Goal: Information Seeking & Learning: Learn about a topic

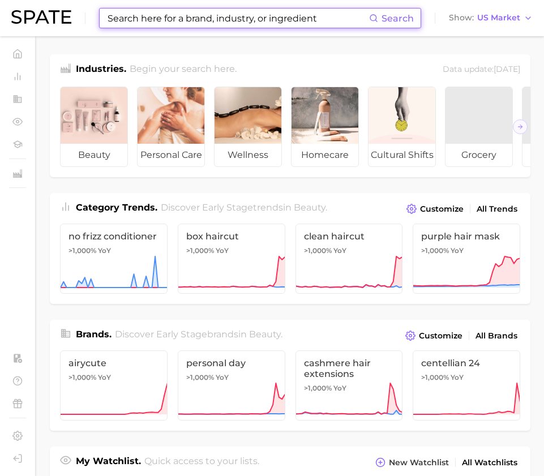
click at [297, 19] on input at bounding box center [237, 17] width 262 height 19
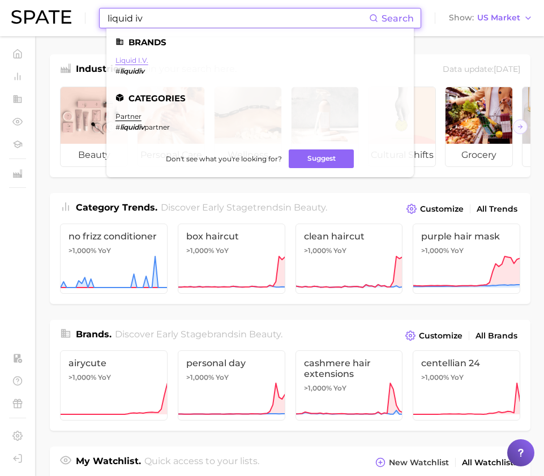
type input "liquid iv"
click at [135, 57] on link "liquid i.v." at bounding box center [131, 60] width 33 height 8
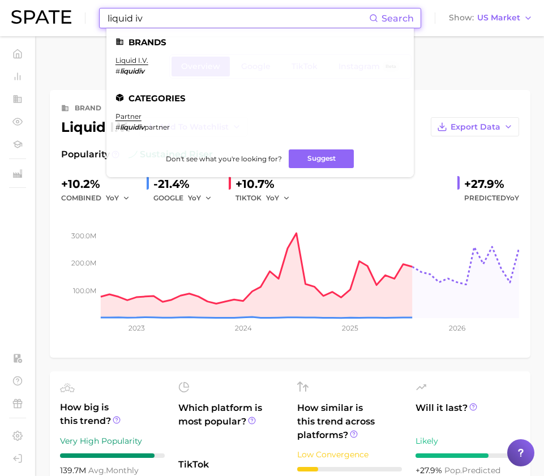
drag, startPoint x: 169, startPoint y: 15, endPoint x: 94, endPoint y: 12, distance: 75.3
click at [94, 12] on div "liquid iv Search Brands liquid i.v. # liquidiv Categories partner # liquidiv pa…" at bounding box center [271, 18] width 521 height 36
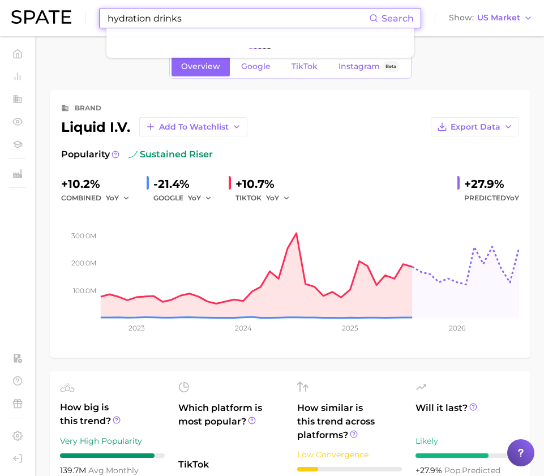
type input "hydration drinks"
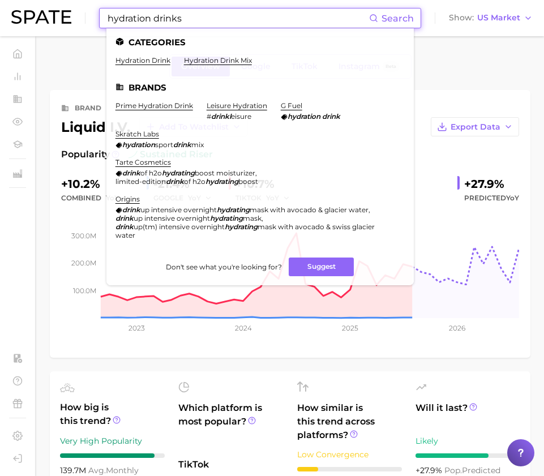
click at [139, 84] on li "Brands" at bounding box center [259, 88] width 289 height 10
click at [148, 60] on link "hydration drink" at bounding box center [142, 60] width 55 height 8
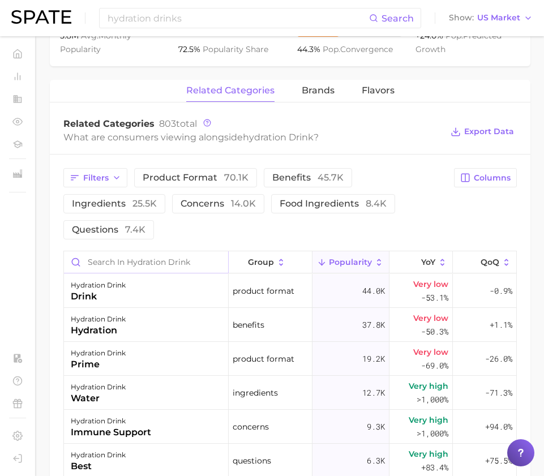
scroll to position [216, 0]
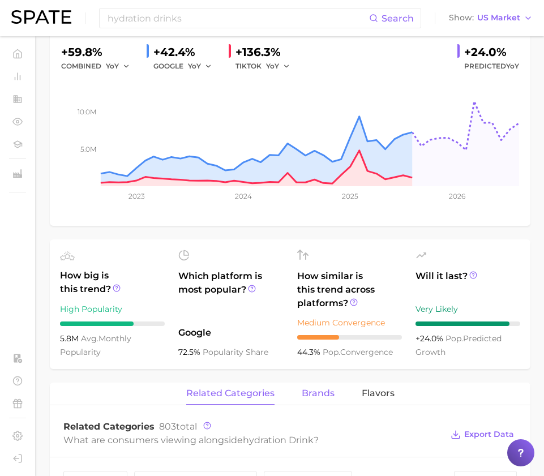
click at [314, 388] on span "brands" at bounding box center [317, 393] width 33 height 10
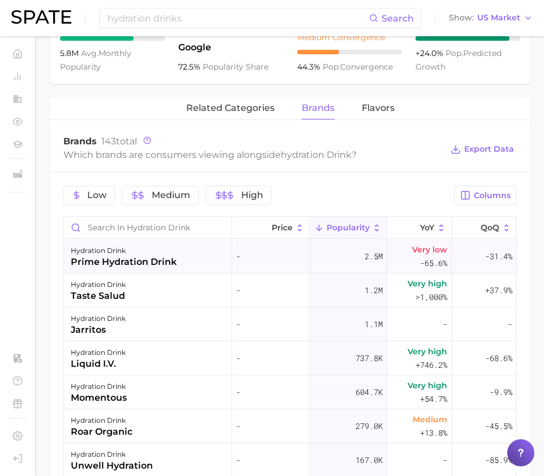
scroll to position [0, 0]
click at [413, 243] on div "Very low -65.6%" at bounding box center [419, 256] width 64 height 34
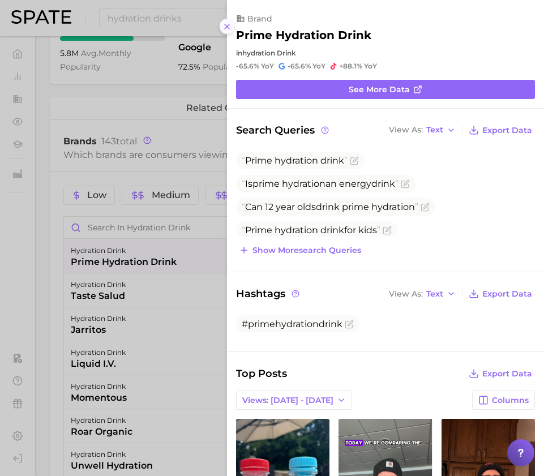
click at [226, 24] on line at bounding box center [227, 26] width 5 height 5
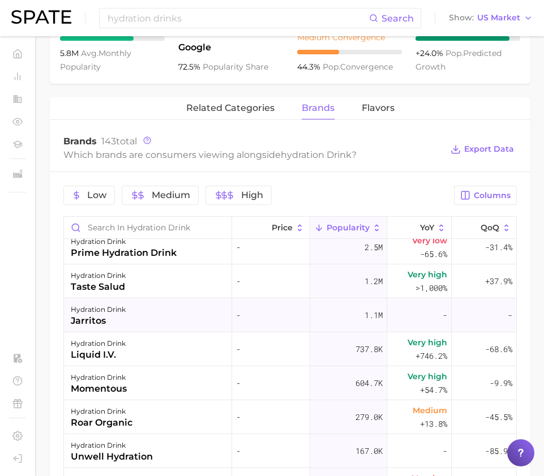
scroll to position [8, 0]
click at [126, 380] on div "hydration drink momentous" at bounding box center [148, 383] width 168 height 34
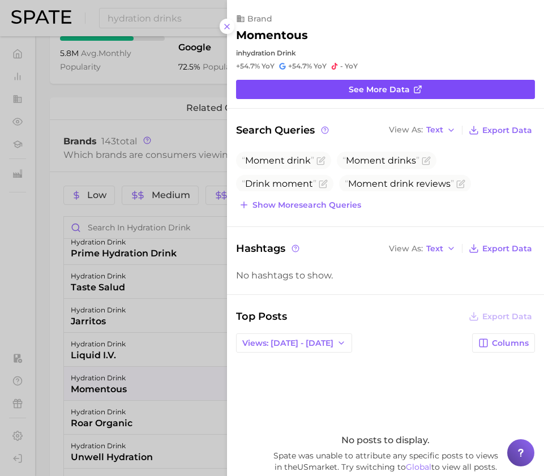
scroll to position [0, 0]
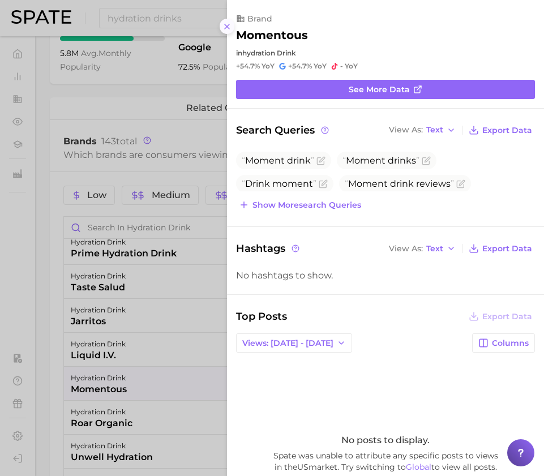
click at [230, 22] on icon at bounding box center [226, 26] width 9 height 9
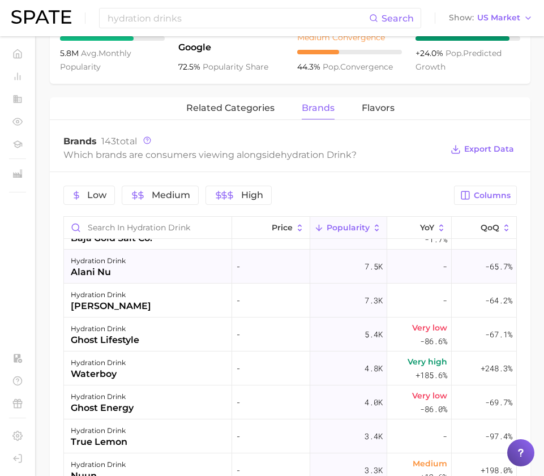
scroll to position [1011, 0]
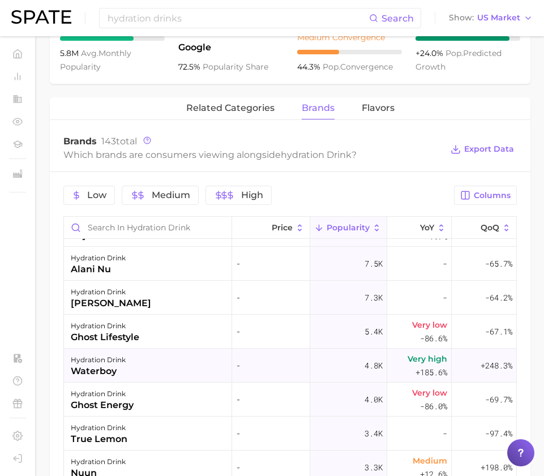
click at [170, 357] on div "hydration drink waterboy" at bounding box center [148, 365] width 168 height 34
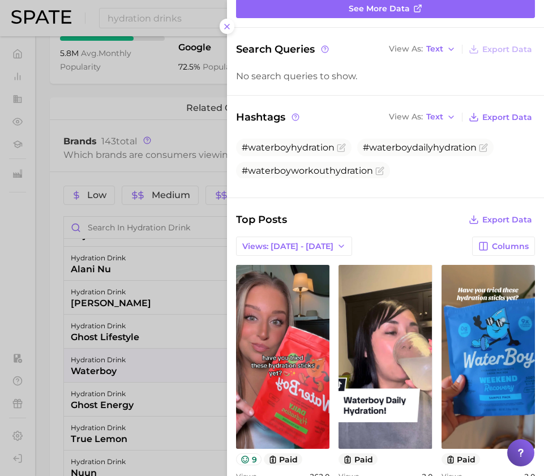
scroll to position [0, 0]
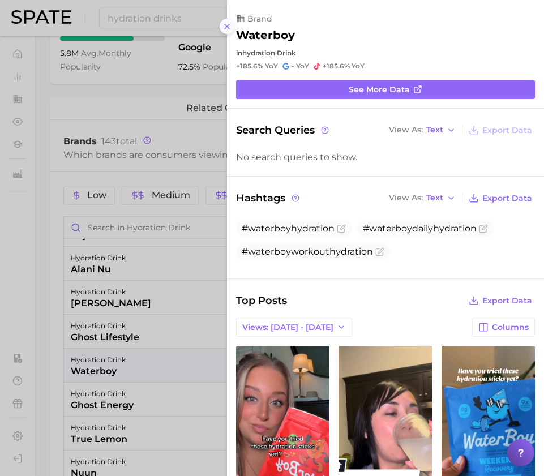
click at [224, 24] on icon at bounding box center [226, 26] width 9 height 9
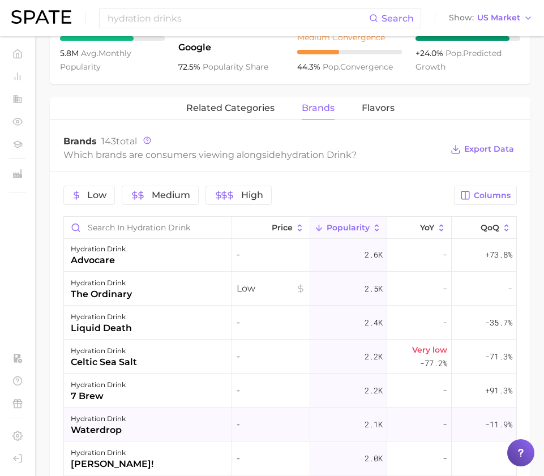
scroll to position [1396, 0]
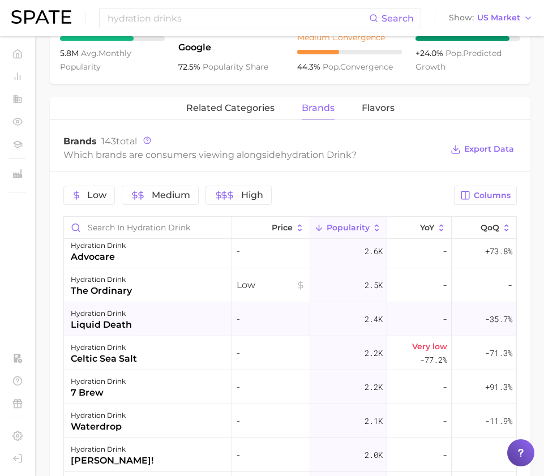
click at [157, 304] on div "hydration drink liquid death" at bounding box center [148, 319] width 168 height 34
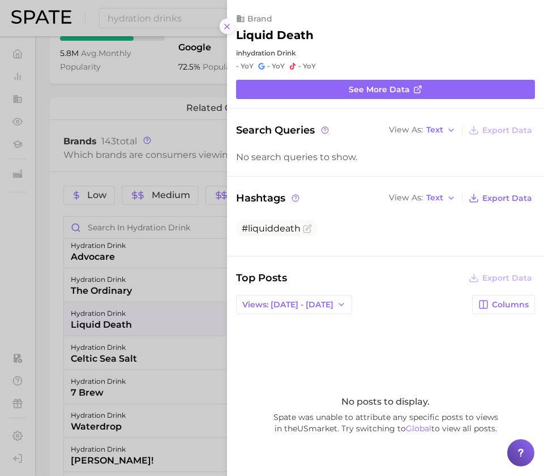
click at [226, 24] on line at bounding box center [227, 26] width 5 height 5
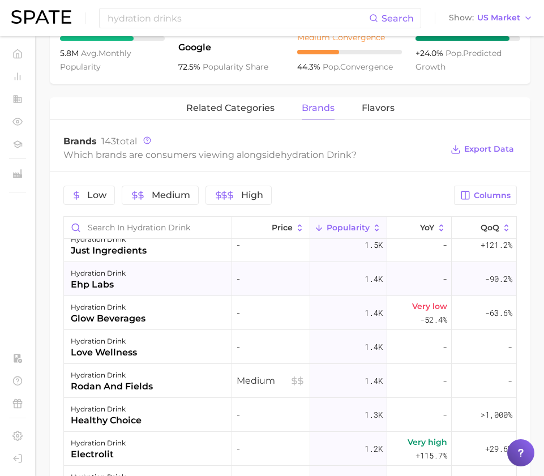
scroll to position [1749, 0]
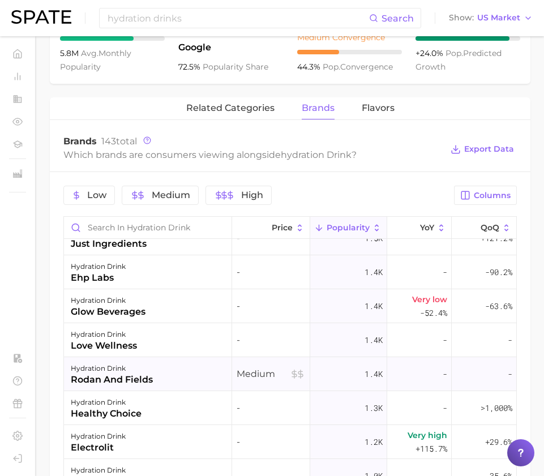
click at [187, 357] on div "hydration drink rodan and fields" at bounding box center [148, 374] width 168 height 34
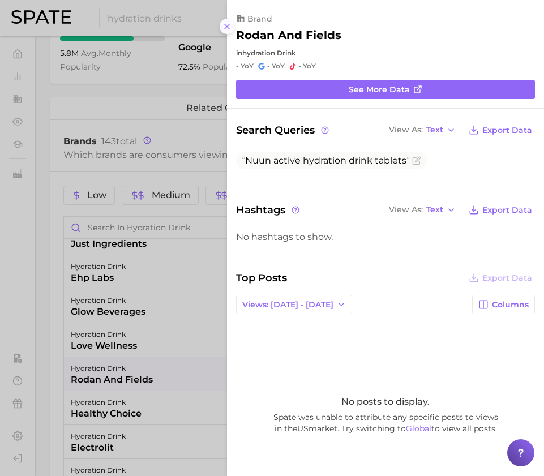
click at [228, 22] on icon at bounding box center [226, 26] width 9 height 9
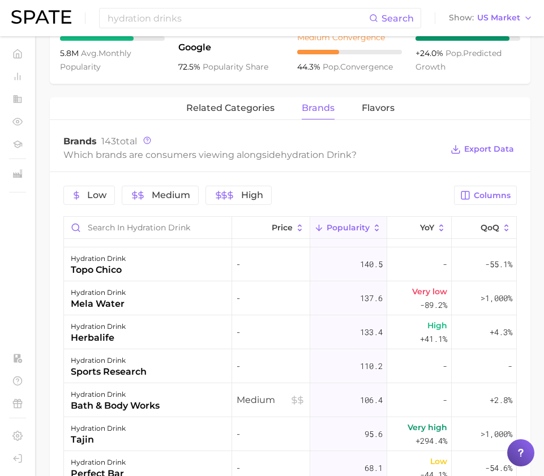
scroll to position [3293, 0]
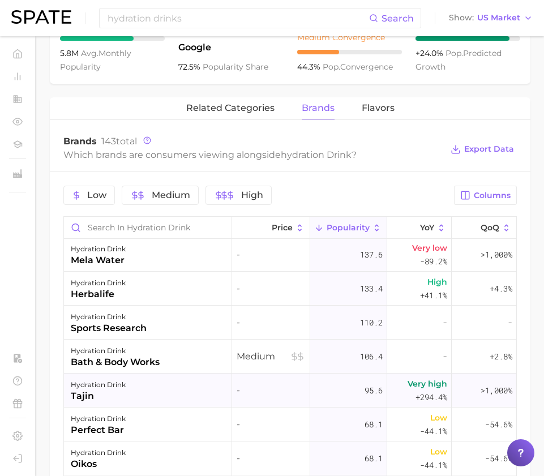
click at [140, 385] on div "hydration drink tajin" at bounding box center [148, 390] width 168 height 34
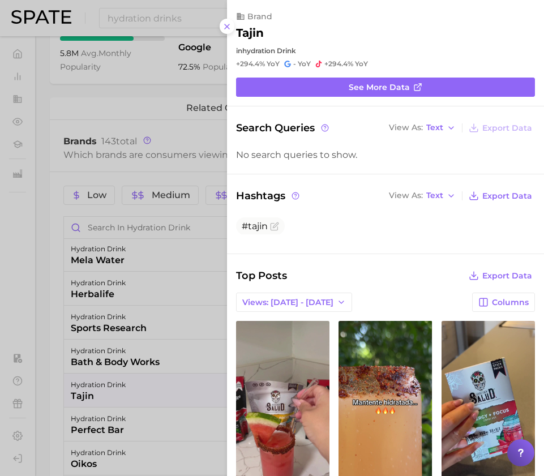
scroll to position [2, 0]
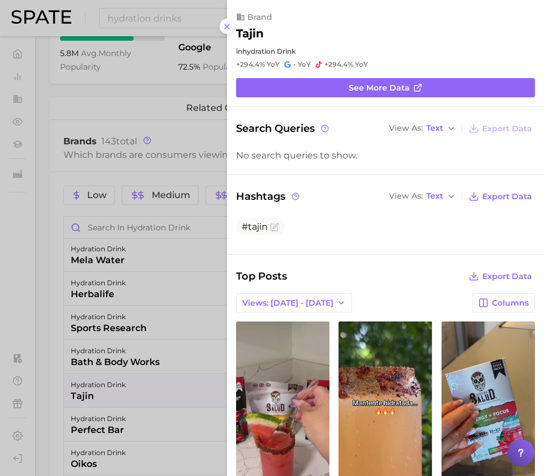
click at [226, 24] on line at bounding box center [227, 26] width 5 height 5
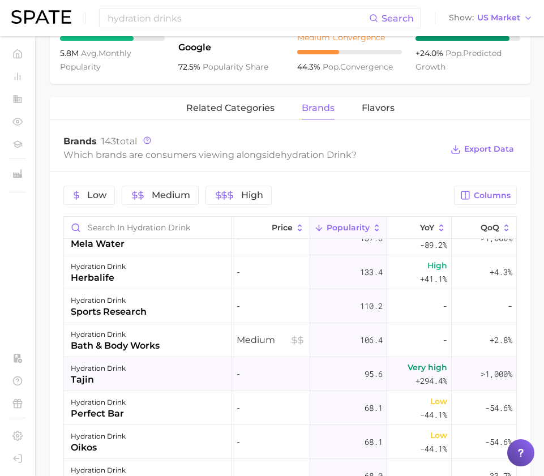
scroll to position [3309, 0]
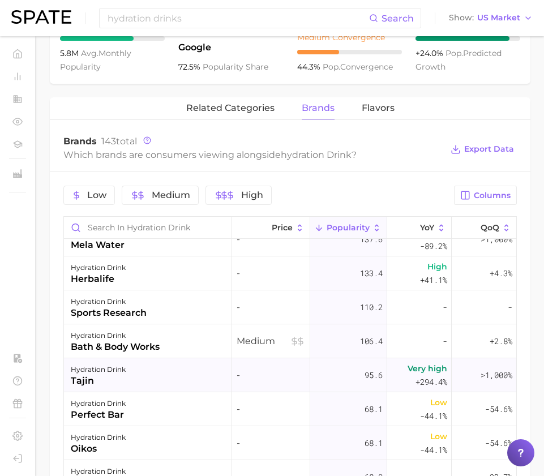
click at [274, 368] on span "-" at bounding box center [270, 375] width 68 height 14
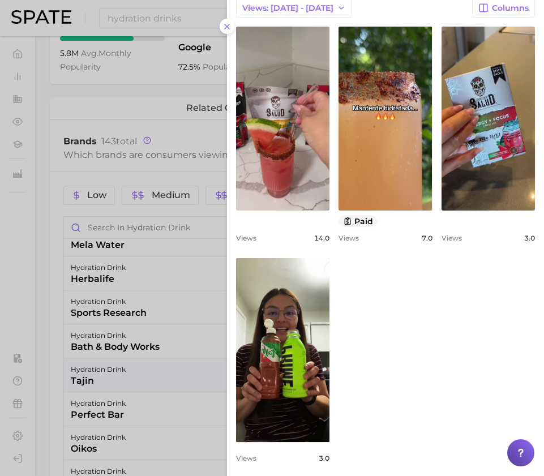
scroll to position [296, 0]
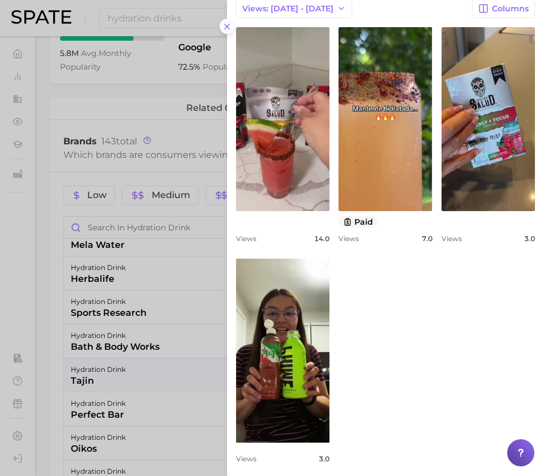
click at [227, 22] on icon at bounding box center [226, 26] width 9 height 9
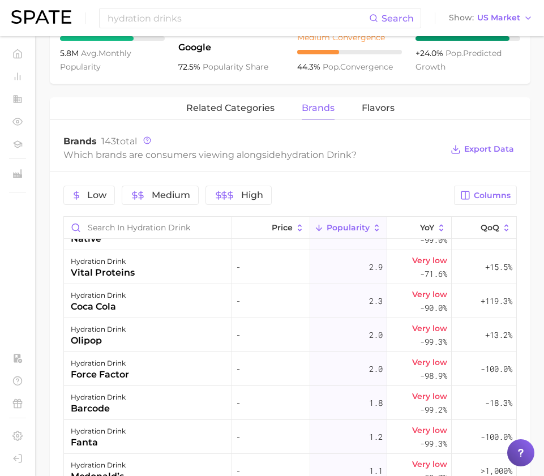
scroll to position [566, 0]
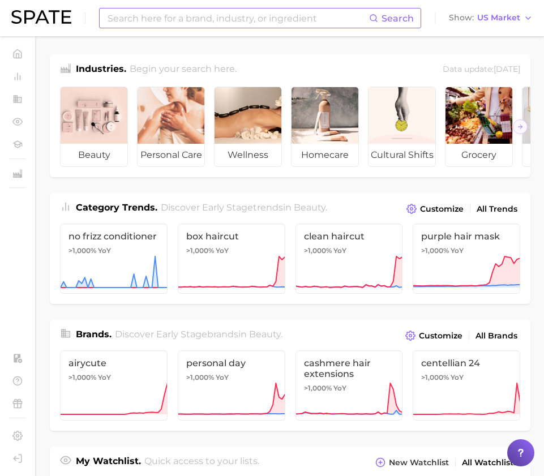
click at [315, 15] on input at bounding box center [237, 17] width 262 height 19
type input "salted caramel"
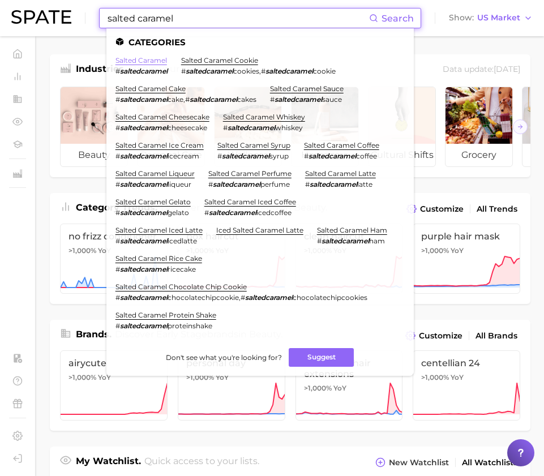
click at [150, 58] on link "salted caramel" at bounding box center [140, 60] width 51 height 8
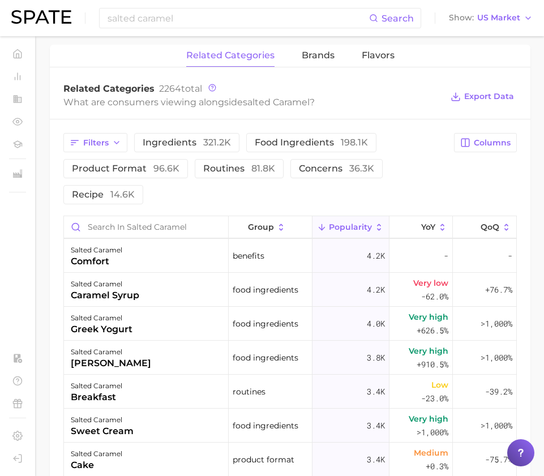
scroll to position [1123, 0]
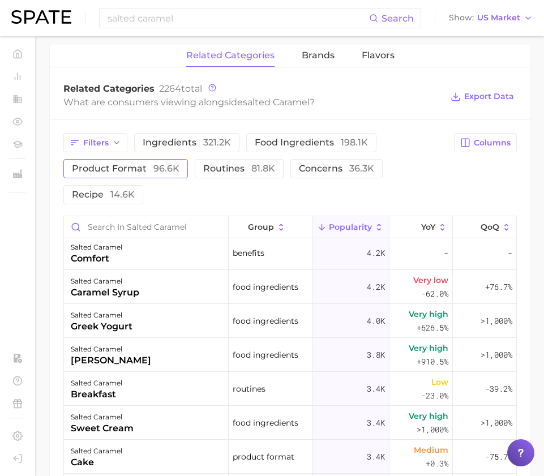
click at [118, 164] on span "product format 96.6k" at bounding box center [125, 168] width 107 height 9
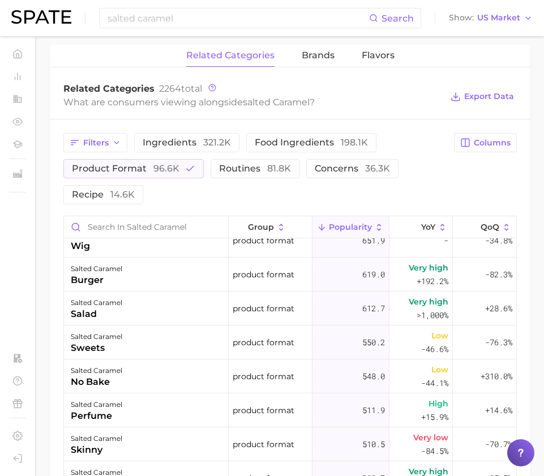
scroll to position [596, 0]
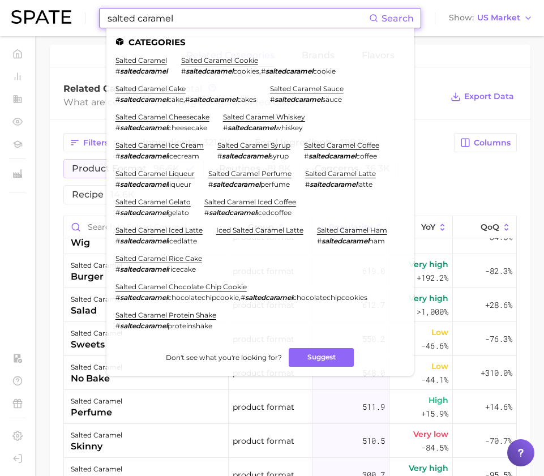
click at [192, 12] on input "salted caramel" at bounding box center [237, 17] width 262 height 19
click at [193, 19] on input "salted caramel" at bounding box center [237, 17] width 262 height 19
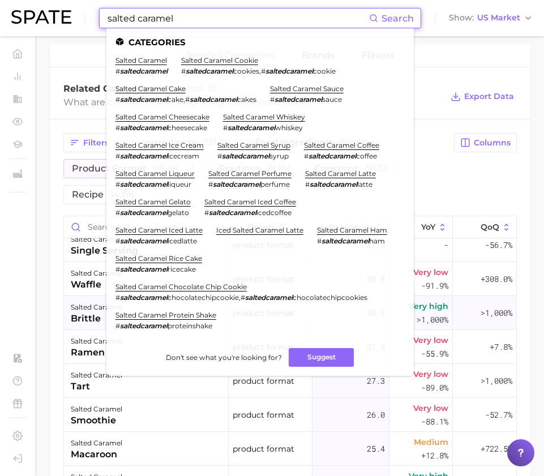
scroll to position [1956, 0]
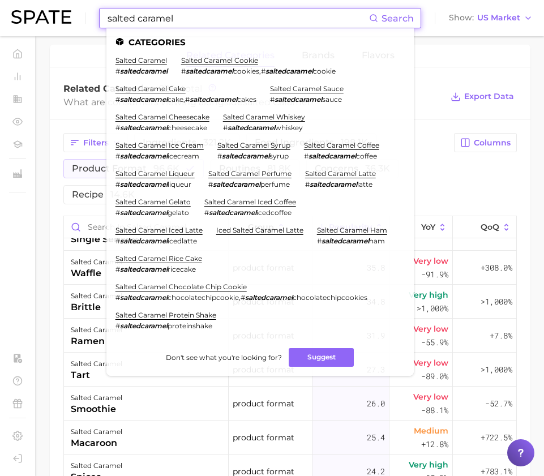
drag, startPoint x: 172, startPoint y: 20, endPoint x: 75, endPoint y: 7, distance: 98.1
click at [76, 7] on div "salted caramel Search Categories salted caramel # saltedcaramel salted caramel …" at bounding box center [271, 18] width 521 height 36
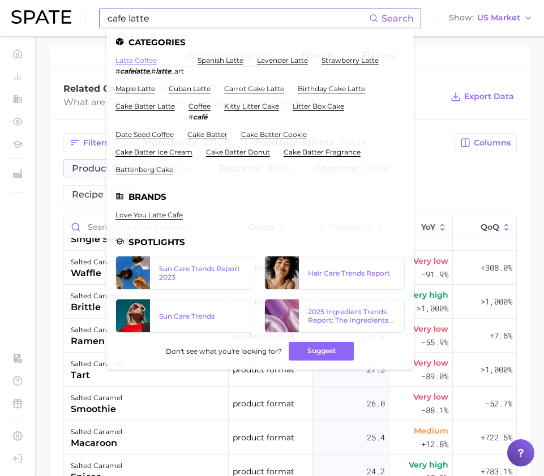
click at [140, 63] on link "latte coffee" at bounding box center [135, 60] width 41 height 8
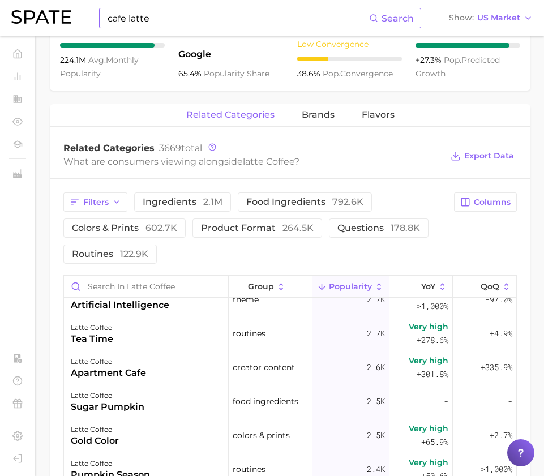
scroll to position [4073, 0]
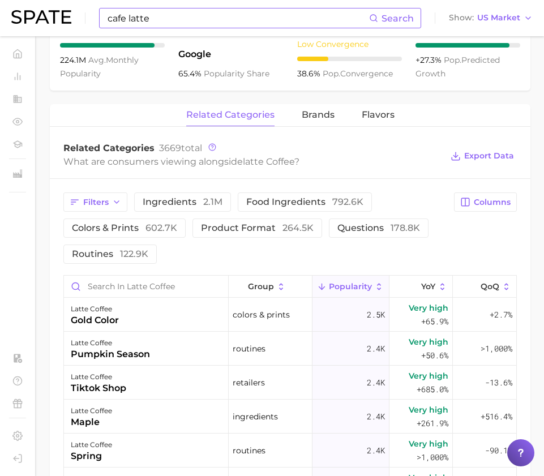
click at [204, 27] on div "cafe latte Search" at bounding box center [260, 18] width 322 height 20
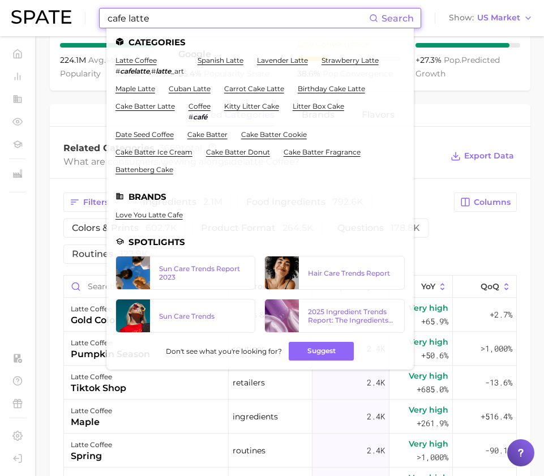
drag, startPoint x: 191, startPoint y: 20, endPoint x: 86, endPoint y: 20, distance: 105.2
click at [86, 20] on div "cafe latte Search Categories latte coffee # cafelatte , # latte _art spanish la…" at bounding box center [271, 18] width 521 height 36
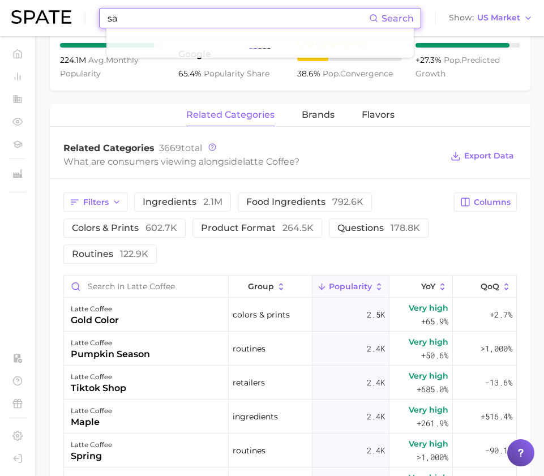
type input "s"
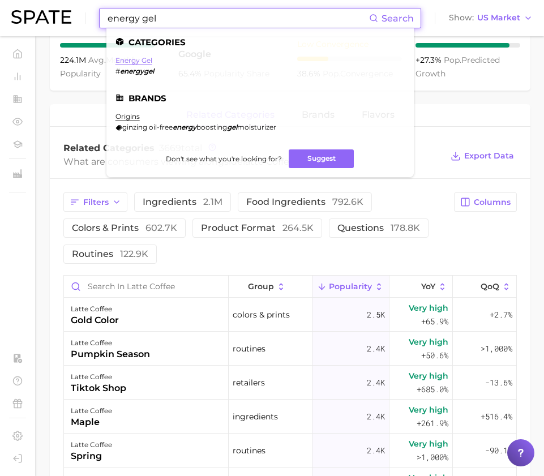
type input "energy gel"
click at [127, 60] on link "energy gel" at bounding box center [133, 60] width 37 height 8
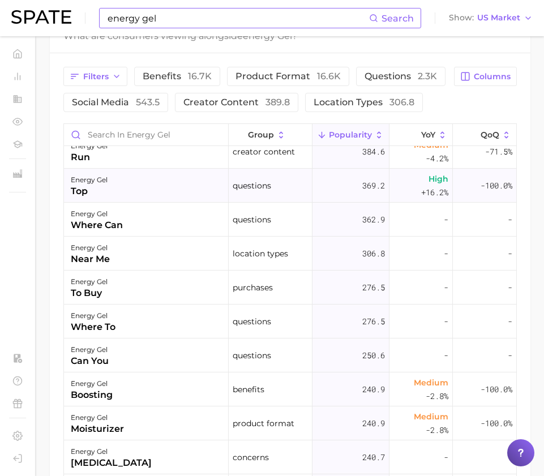
scroll to position [239, 0]
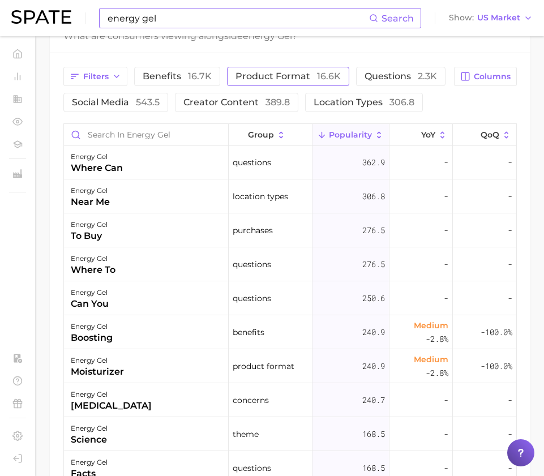
click at [252, 72] on span "product format 16.6k" at bounding box center [287, 76] width 105 height 9
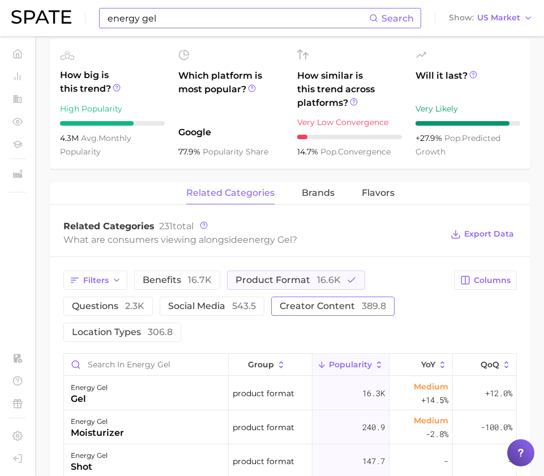
scroll to position [408, 0]
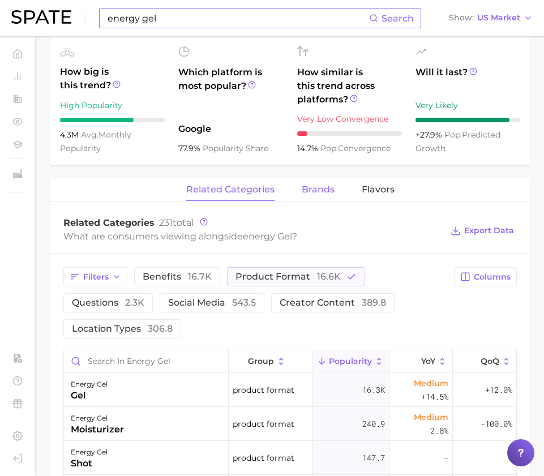
click at [316, 184] on span "brands" at bounding box center [317, 189] width 33 height 10
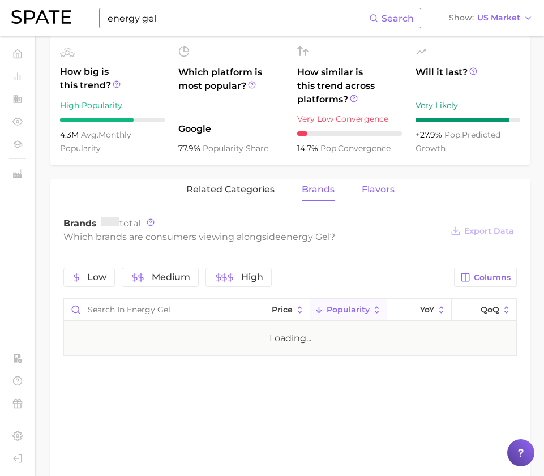
click at [361, 184] on span "Flavors" at bounding box center [377, 189] width 33 height 10
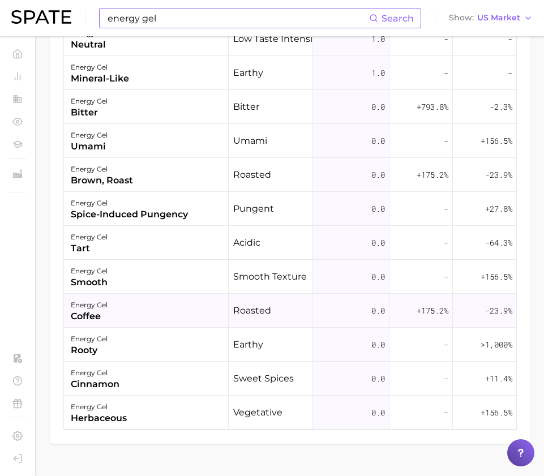
scroll to position [751, 0]
click at [262, 304] on span "roasted" at bounding box center [252, 311] width 38 height 14
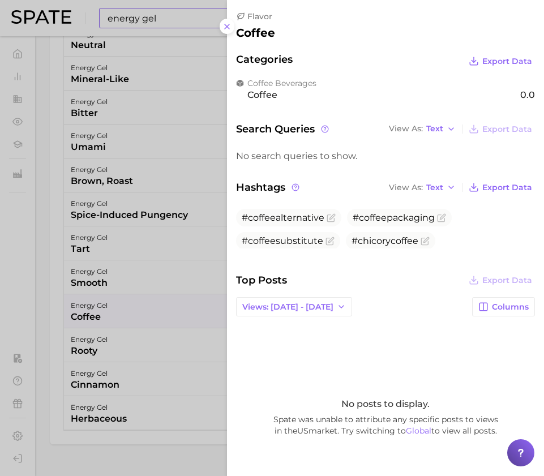
scroll to position [0, 0]
click at [228, 24] on line at bounding box center [227, 26] width 5 height 5
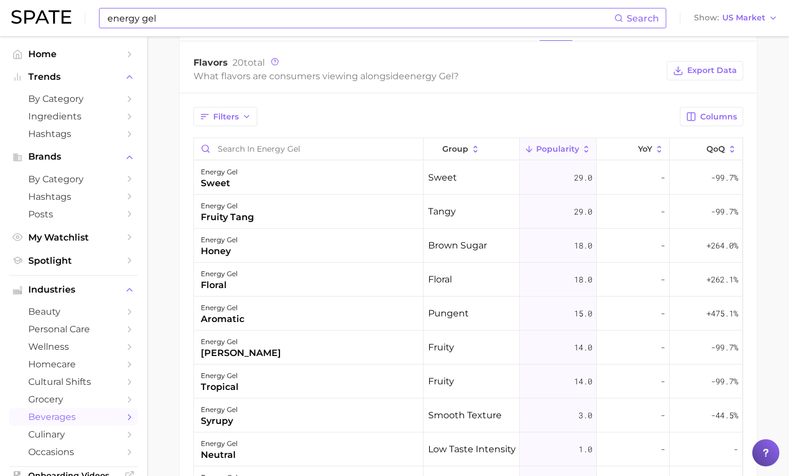
click at [543, 144] on icon at bounding box center [586, 149] width 10 height 10
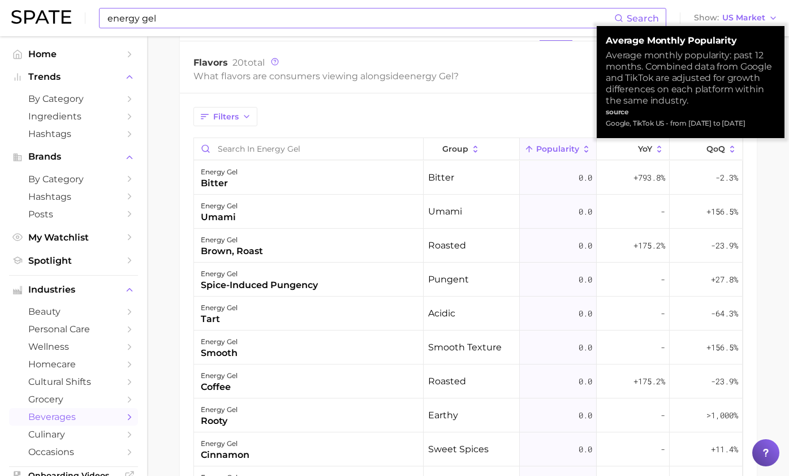
click at [543, 144] on icon at bounding box center [586, 149] width 10 height 10
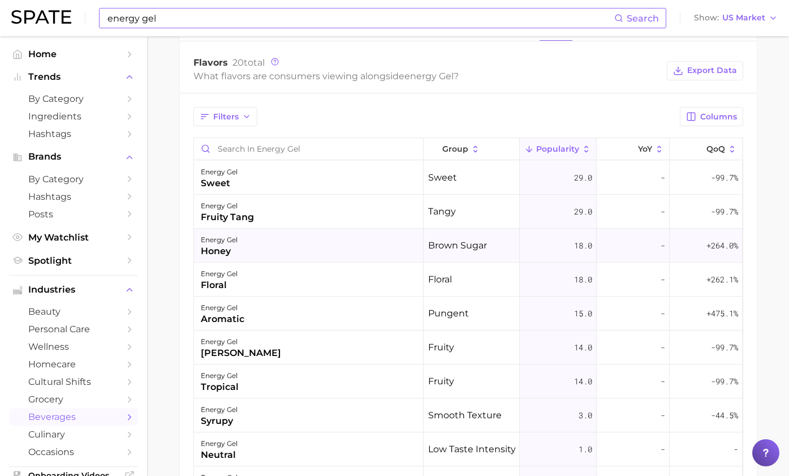
click at [276, 234] on div "energy gel honey" at bounding box center [309, 245] width 230 height 34
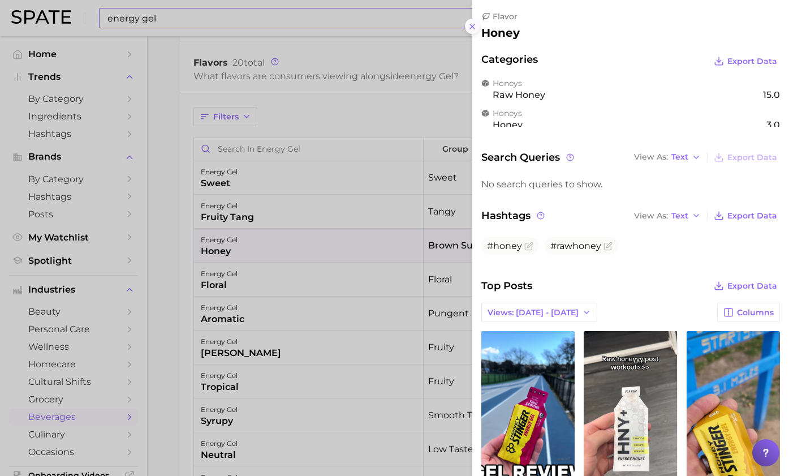
click at [477, 19] on button at bounding box center [472, 26] width 15 height 15
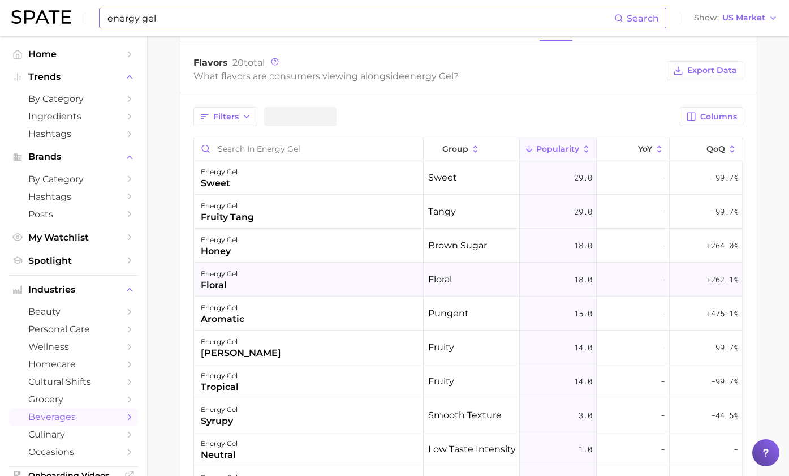
click at [543, 268] on div "-" at bounding box center [633, 279] width 73 height 34
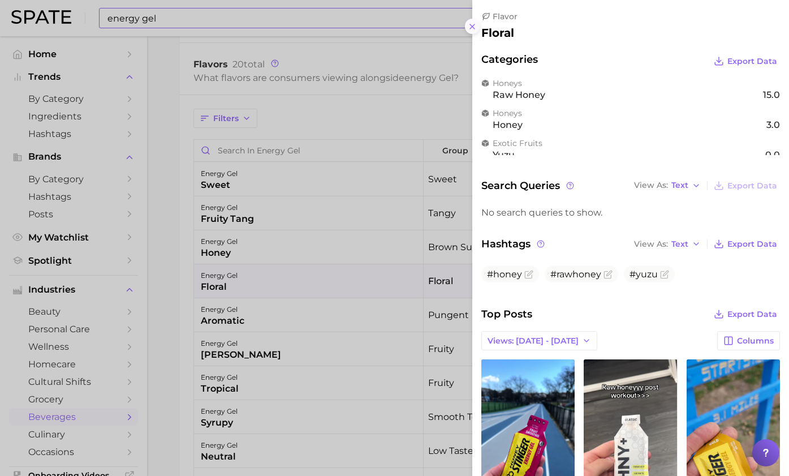
click at [476, 22] on icon at bounding box center [472, 26] width 9 height 9
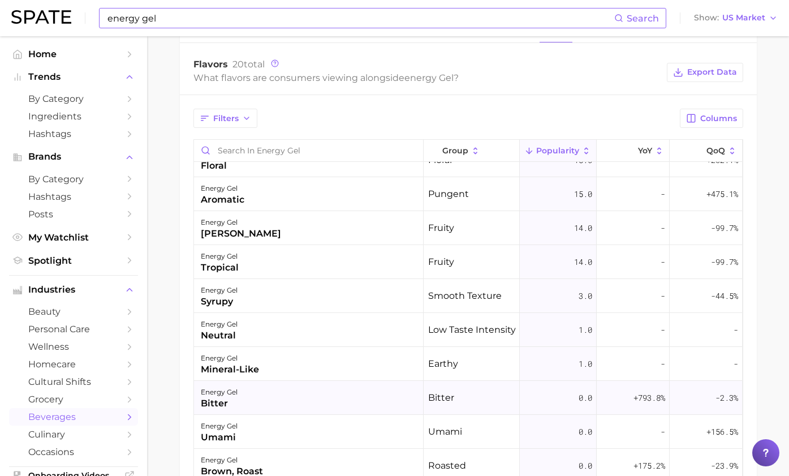
scroll to position [148, 0]
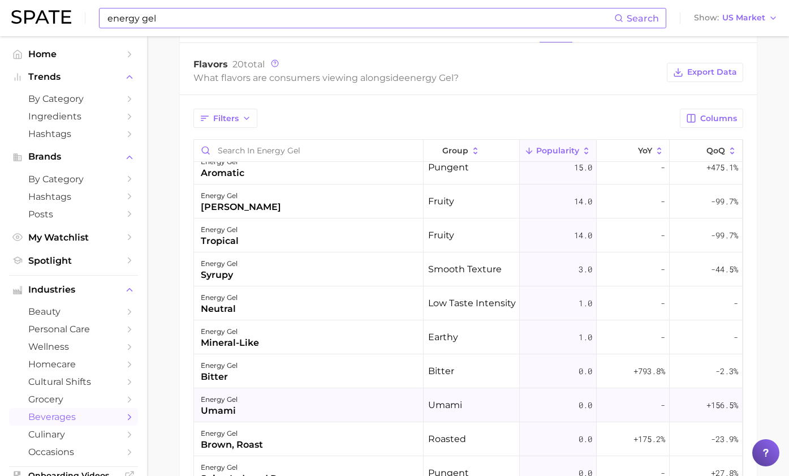
click at [372, 394] on div "energy gel umami" at bounding box center [309, 405] width 230 height 34
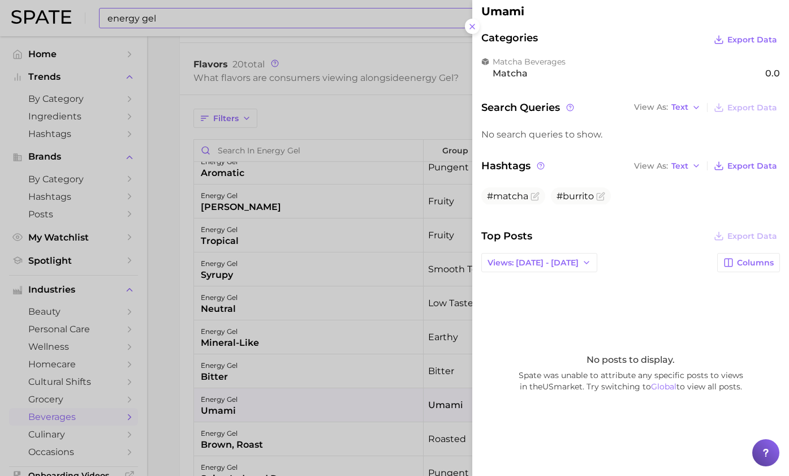
scroll to position [21, 0]
click at [473, 25] on icon at bounding box center [472, 26] width 9 height 9
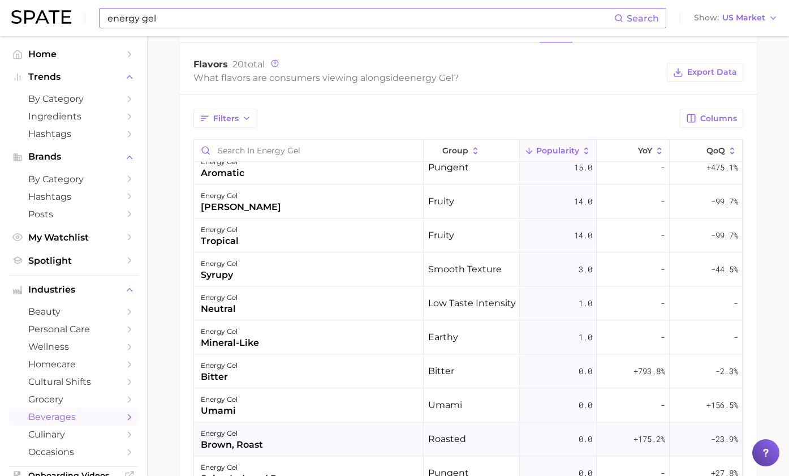
click at [376, 428] on div "energy gel brown, roast" at bounding box center [309, 439] width 230 height 34
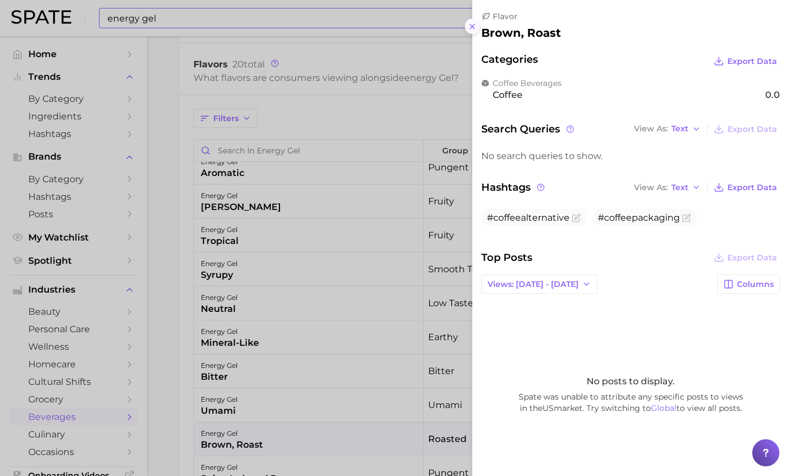
click at [475, 22] on icon at bounding box center [472, 26] width 9 height 9
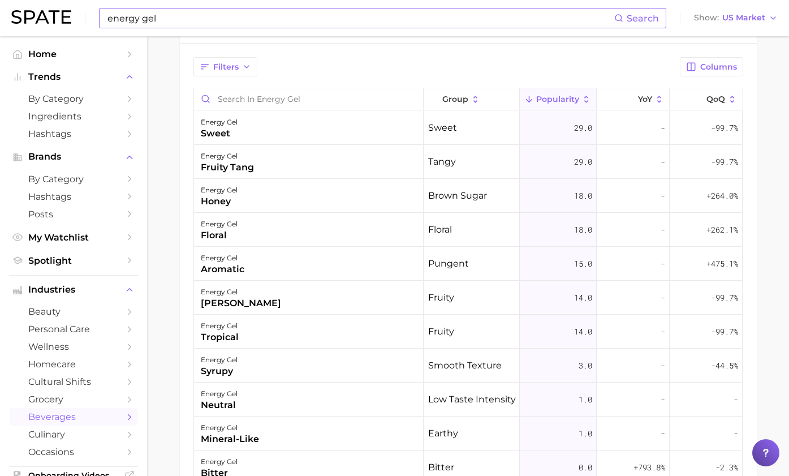
scroll to position [598, 0]
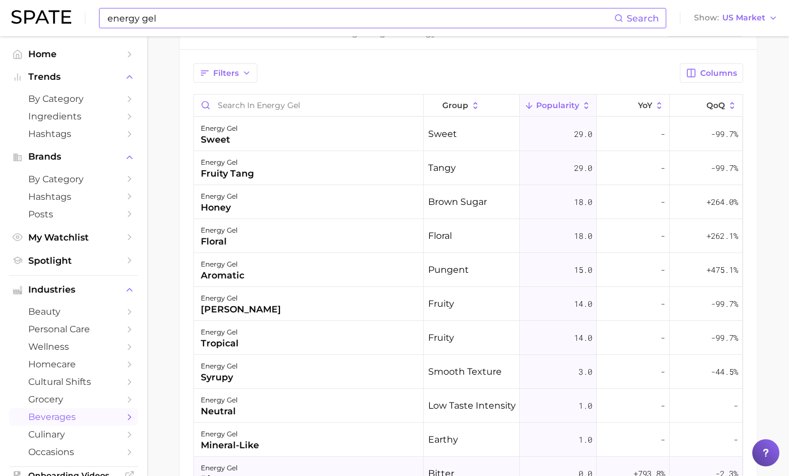
click at [383, 462] on div "energy gel bitter" at bounding box center [309, 473] width 230 height 34
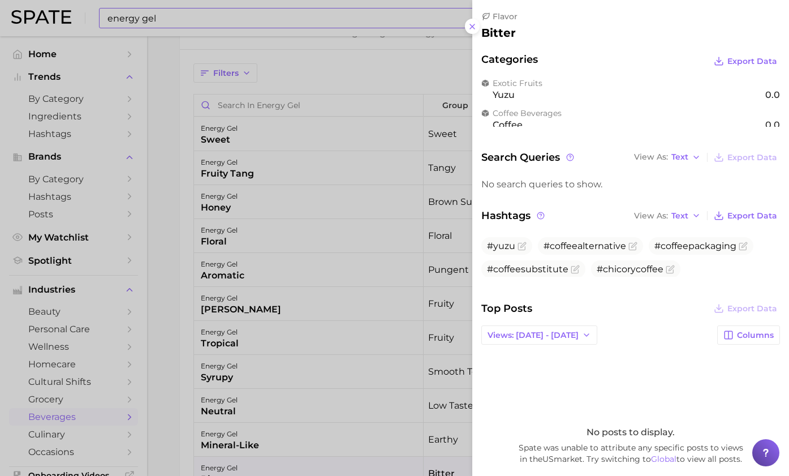
scroll to position [0, 0]
click at [472, 23] on icon at bounding box center [472, 26] width 9 height 9
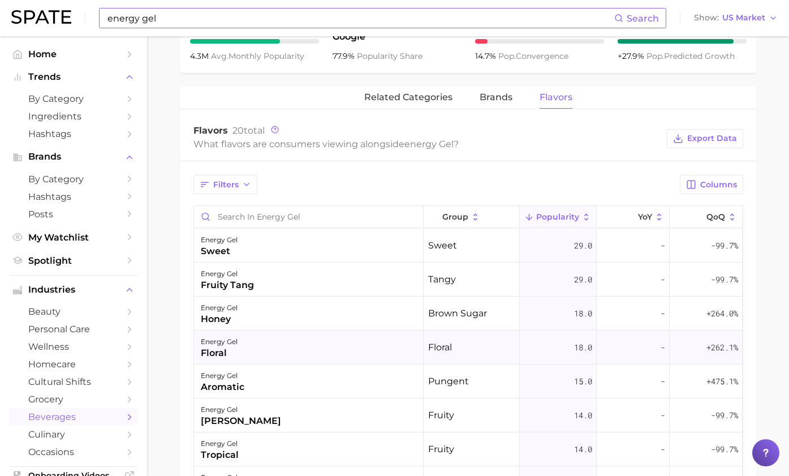
scroll to position [486, 0]
click at [372, 237] on div "energy gel sweet" at bounding box center [309, 246] width 230 height 34
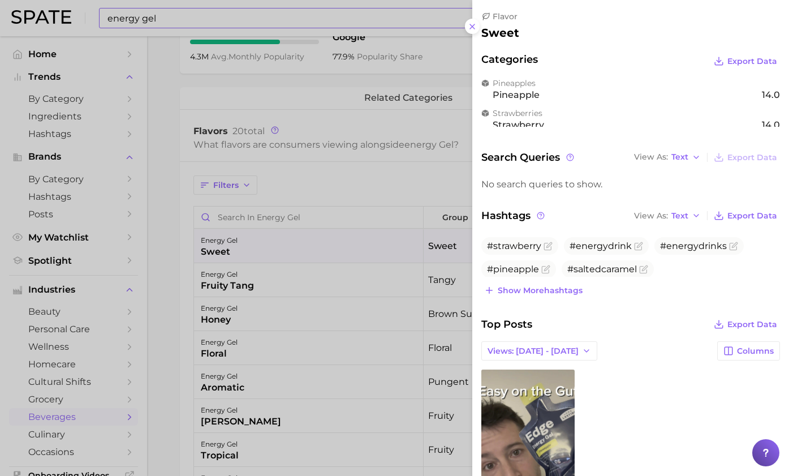
scroll to position [0, 0]
click at [473, 24] on icon at bounding box center [472, 26] width 9 height 9
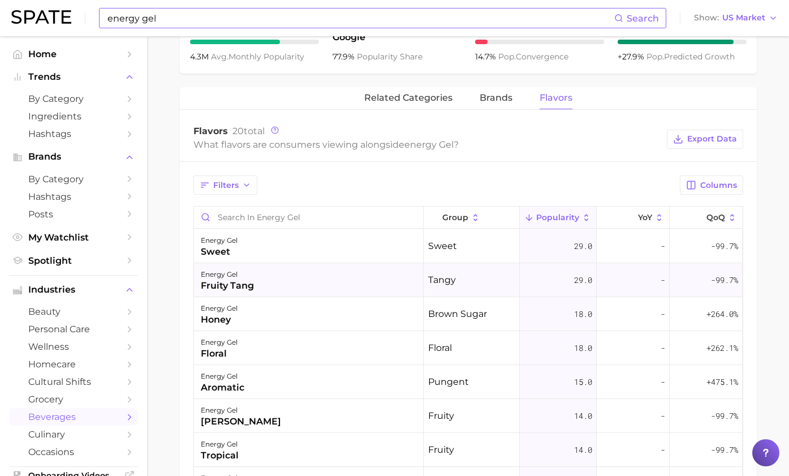
click at [342, 263] on div "energy gel fruity tang" at bounding box center [309, 280] width 230 height 34
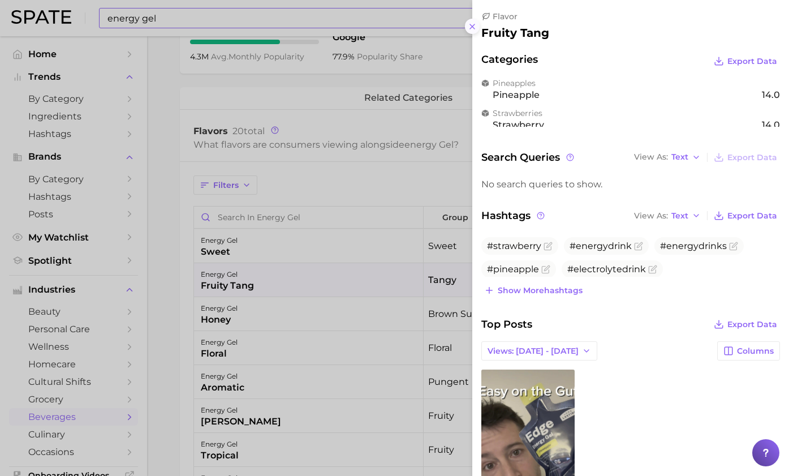
click at [474, 24] on line at bounding box center [472, 26] width 5 height 5
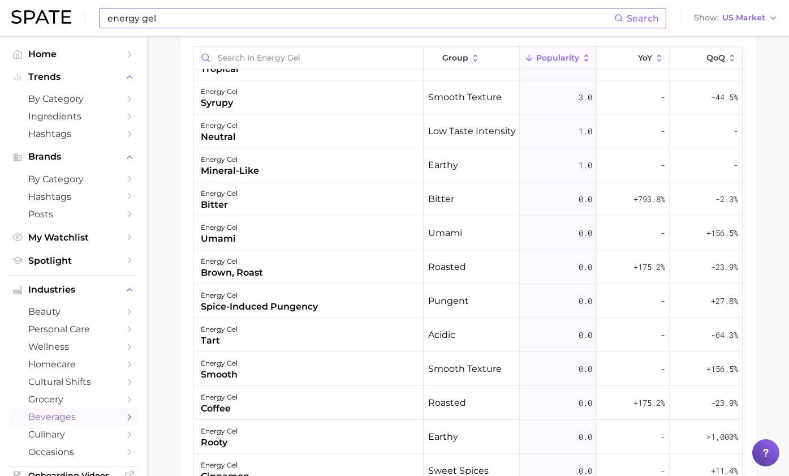
scroll to position [646, 0]
click at [543, 401] on div "+175.2%" at bounding box center [633, 403] width 73 height 34
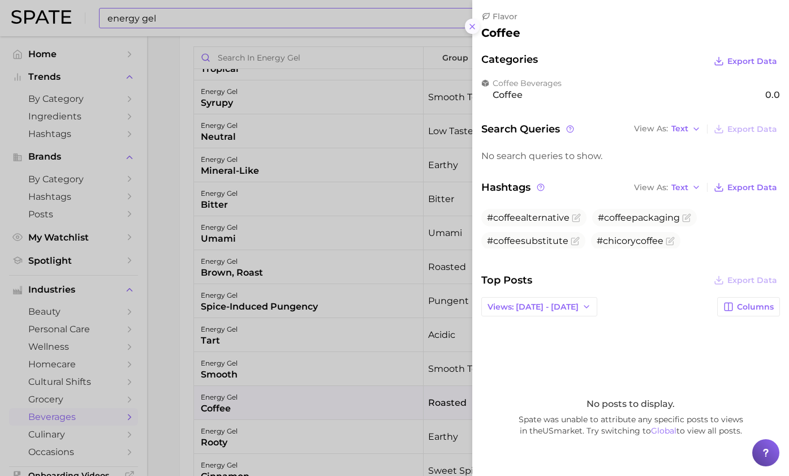
click at [470, 22] on icon at bounding box center [472, 26] width 9 height 9
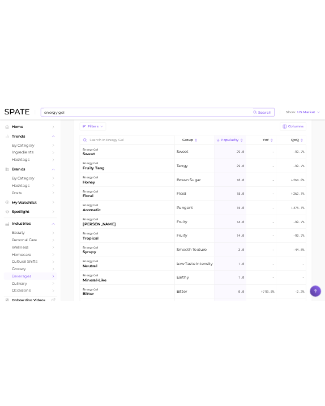
scroll to position [492, 0]
